Goal: Task Accomplishment & Management: Complete application form

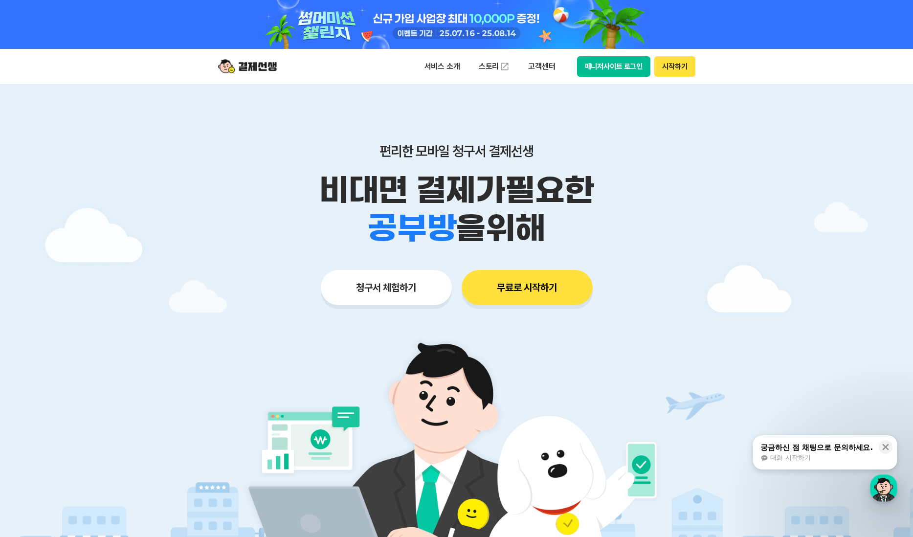
click at [410, 286] on button "청구서 체험하기" at bounding box center [386, 287] width 131 height 35
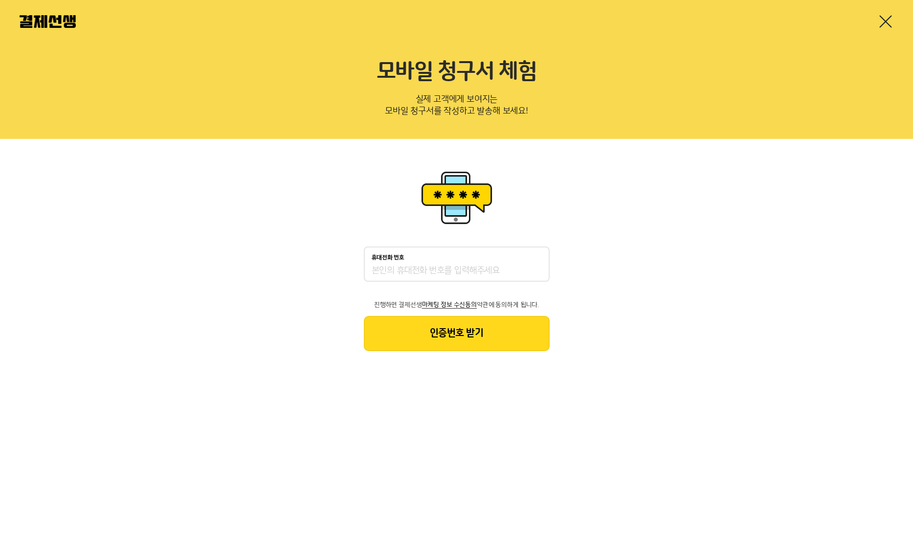
click at [414, 265] on input "휴대전화 번호" at bounding box center [457, 271] width 170 height 12
type input "ㅊ"
type input "01050453991"
click at [456, 325] on button "인증번호 받기" at bounding box center [457, 333] width 186 height 35
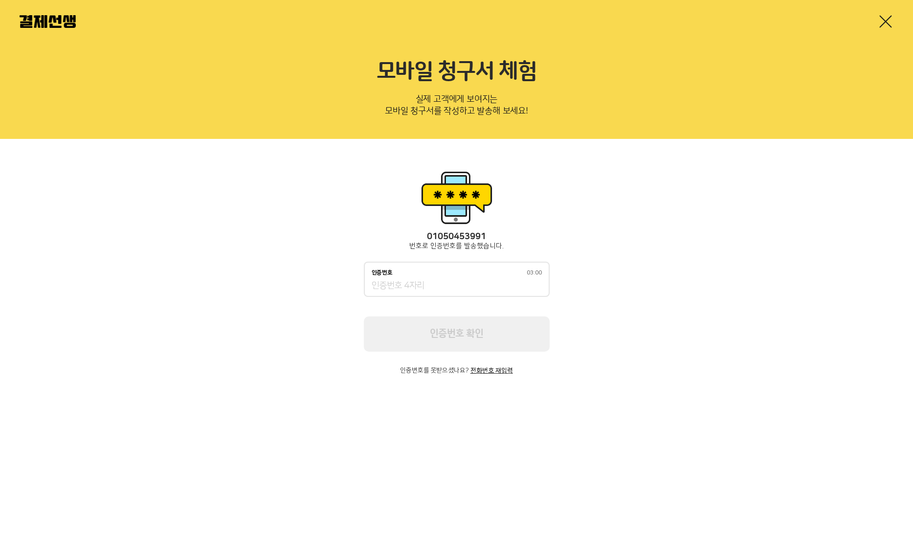
click at [461, 287] on input "인증번호 03:00" at bounding box center [457, 286] width 170 height 12
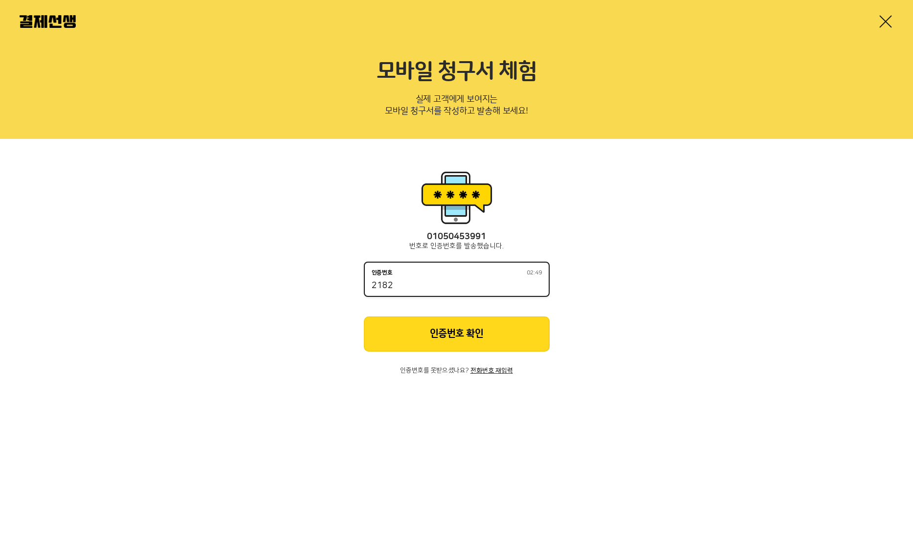
type input "2182"
click at [483, 338] on button "인증번호 확인" at bounding box center [457, 334] width 186 height 35
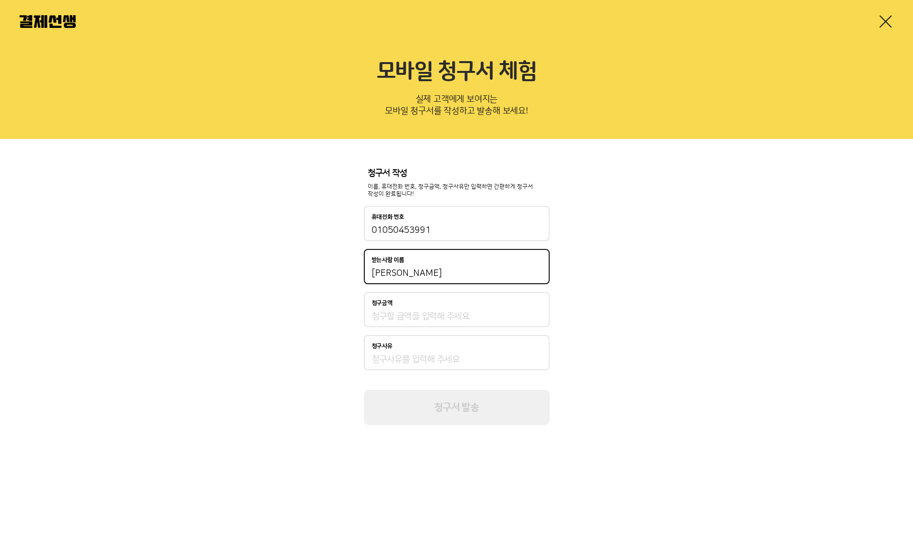
type input "한영림"
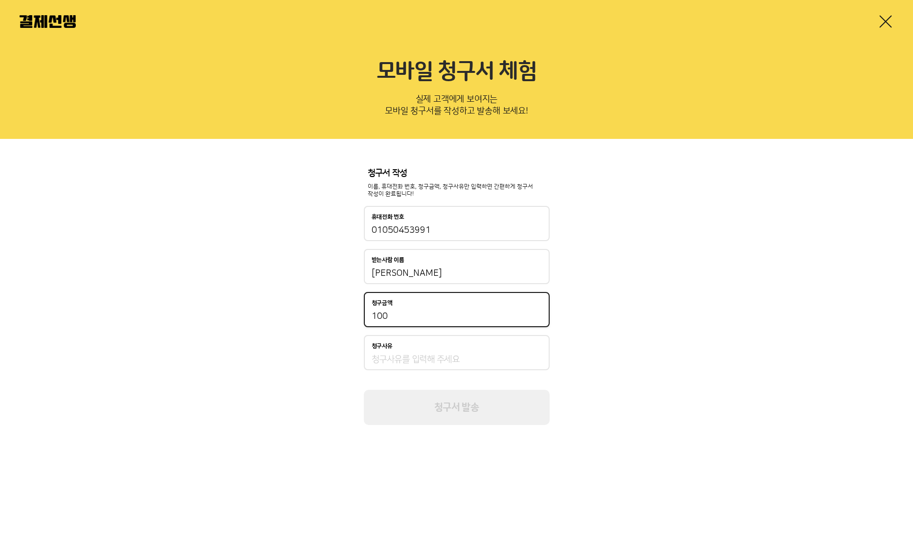
type input "1,000"
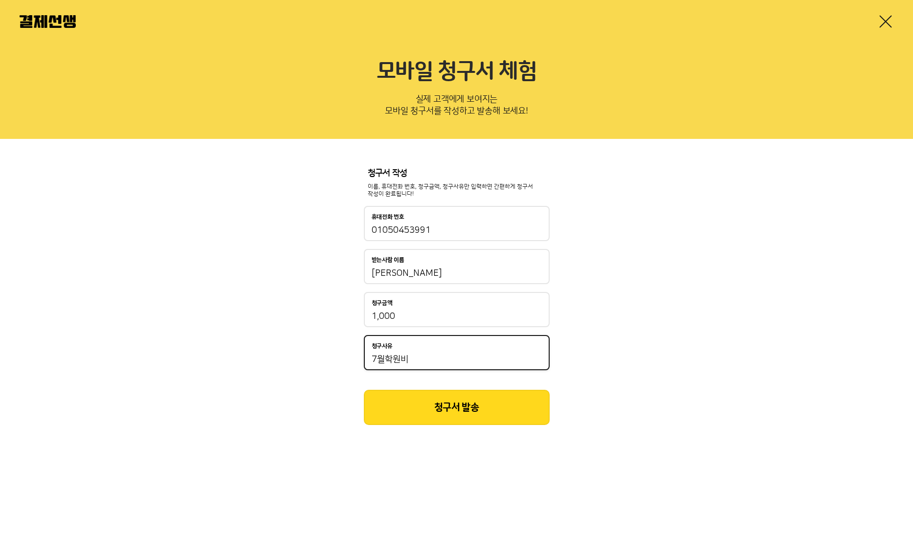
type input "7월학원비"
click at [403, 421] on button "청구서 발송" at bounding box center [457, 407] width 186 height 35
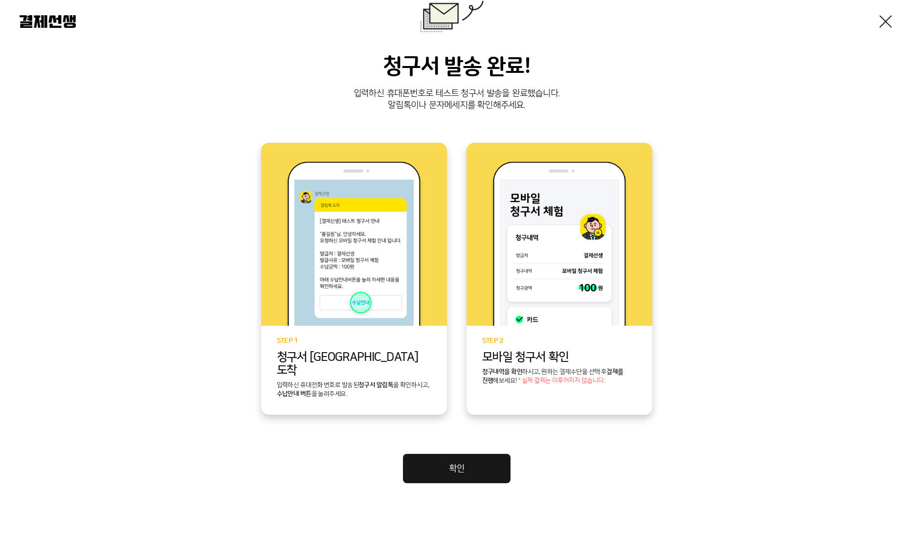
scroll to position [93, 0]
click at [473, 454] on link "확인" at bounding box center [457, 468] width 108 height 29
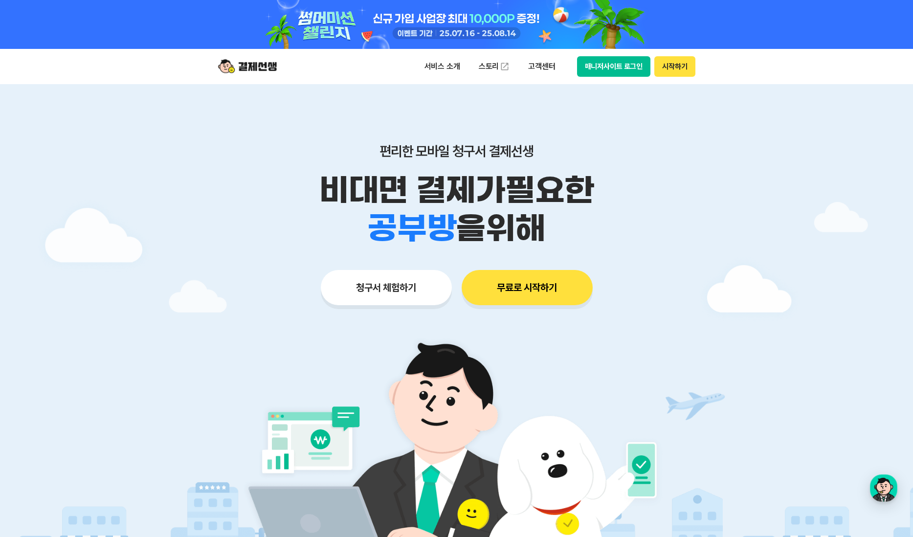
click at [681, 76] on button "시작하기" at bounding box center [675, 66] width 41 height 21
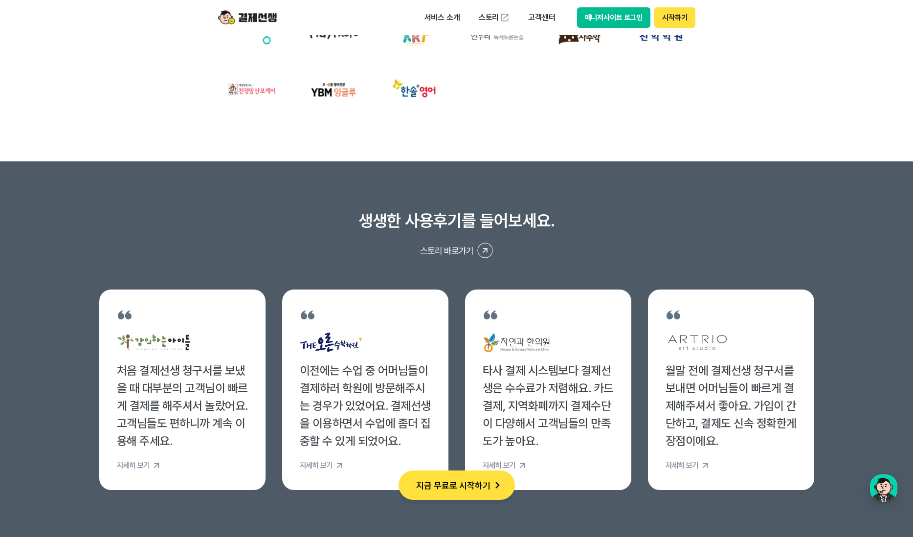
scroll to position [3591, 0]
click at [690, 20] on button "시작하기" at bounding box center [675, 17] width 41 height 21
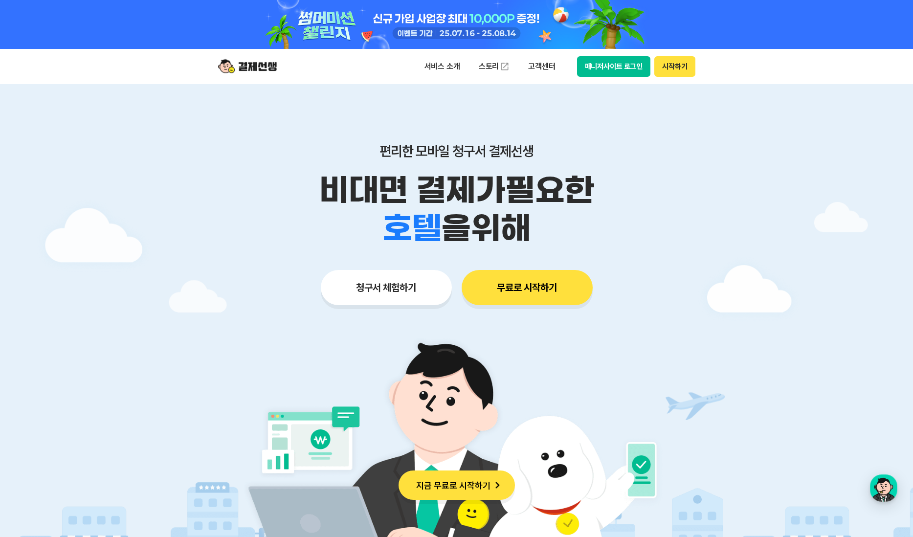
click at [676, 56] on button "시작하기" at bounding box center [675, 66] width 41 height 21
click at [599, 56] on button "매니저사이트 로그인" at bounding box center [614, 66] width 74 height 21
